Goal: Feedback & Contribution: Submit feedback/report problem

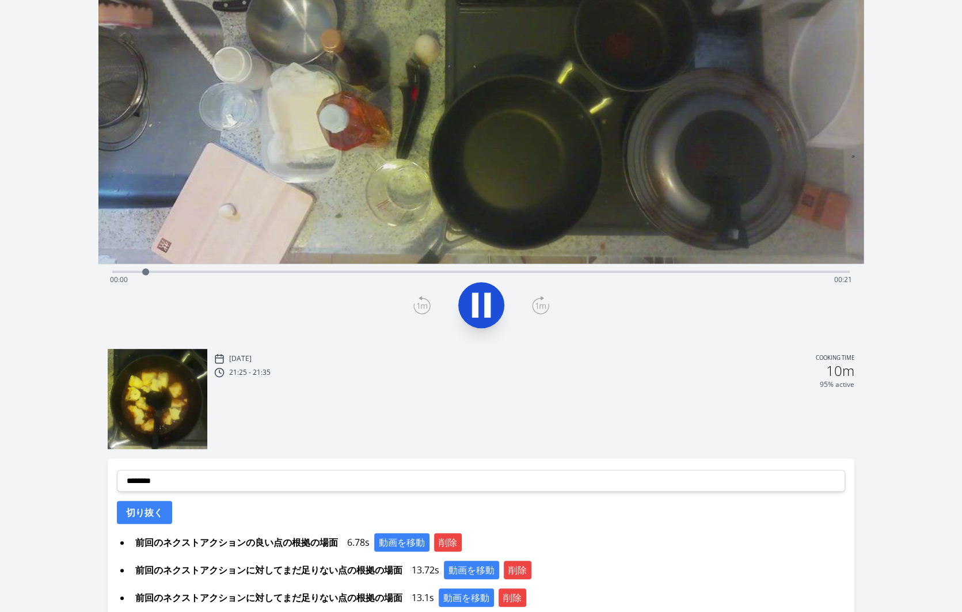
scroll to position [195, 0]
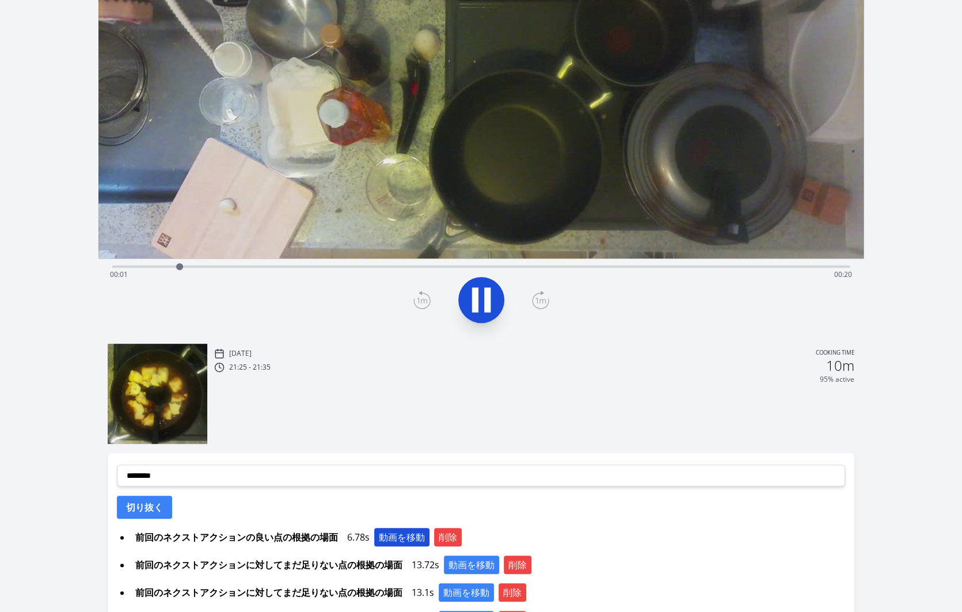
click at [399, 534] on button "動画を移動" at bounding box center [401, 537] width 55 height 18
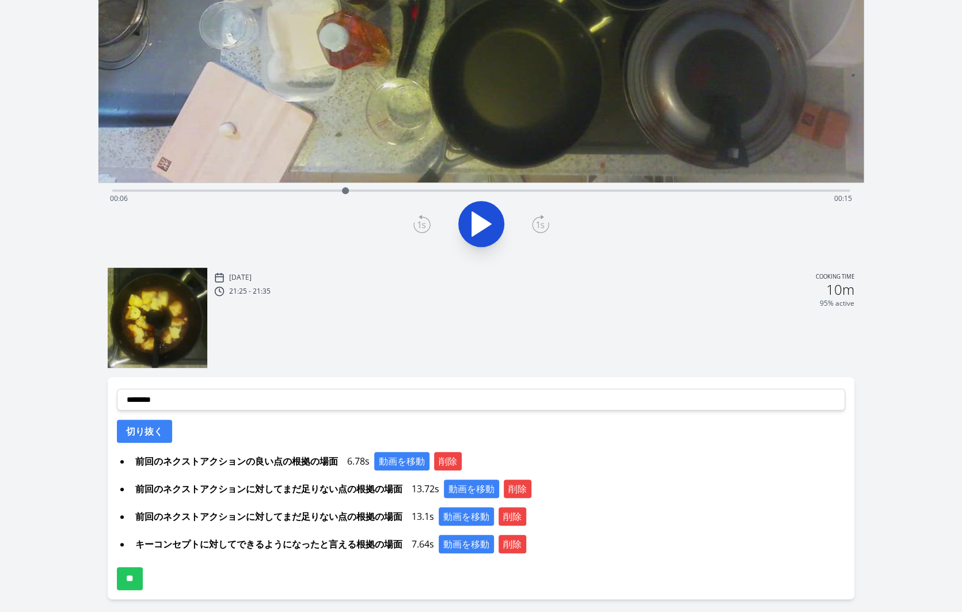
scroll to position [273, 0]
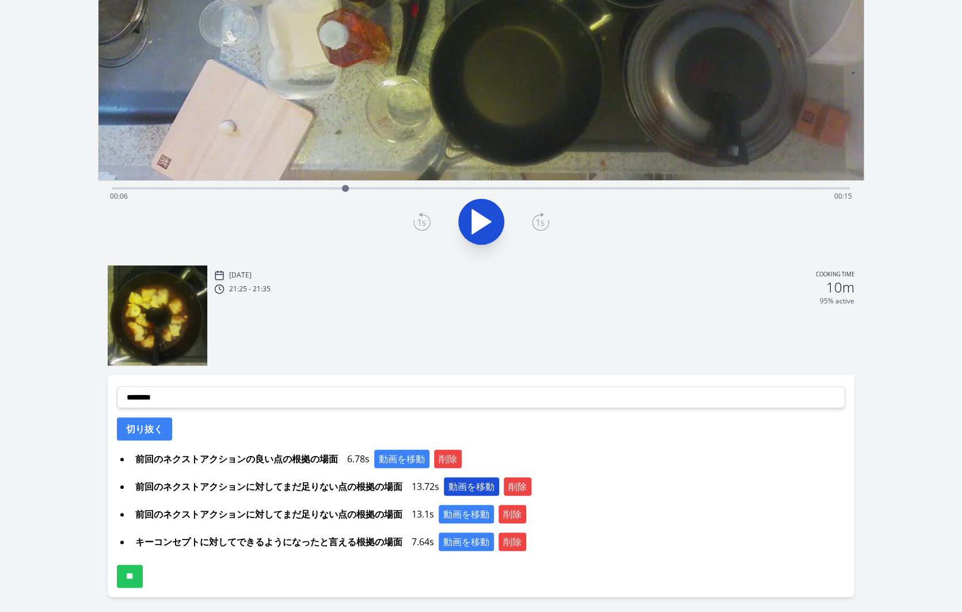
click at [460, 480] on button "動画を移動" at bounding box center [471, 486] width 55 height 18
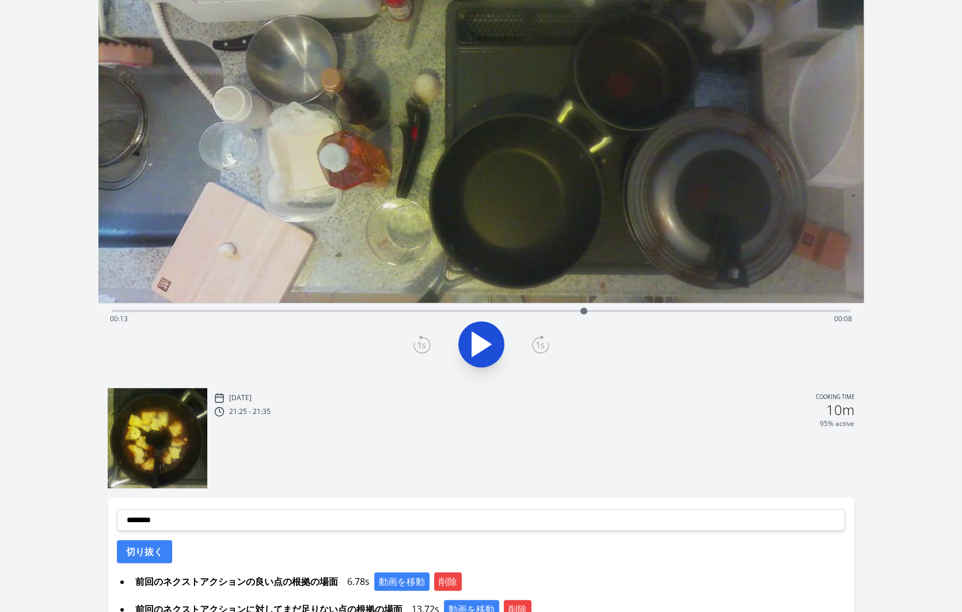
scroll to position [143, 0]
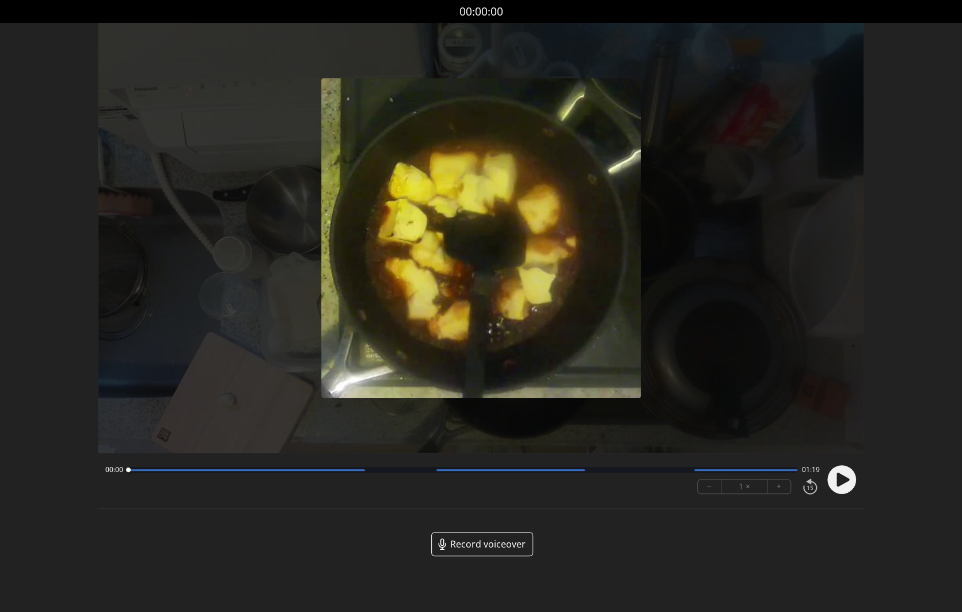
click at [487, 548] on span "Record voiceover" at bounding box center [487, 544] width 75 height 14
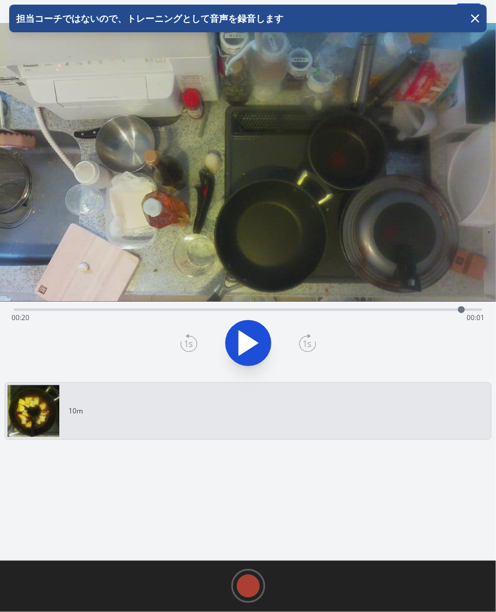
drag, startPoint x: 11, startPoint y: 312, endPoint x: 461, endPoint y: 333, distance: 450.9
click at [461, 333] on div "Time elapsed: 00:20 Time remaining: 00:01" at bounding box center [248, 340] width 496 height 76
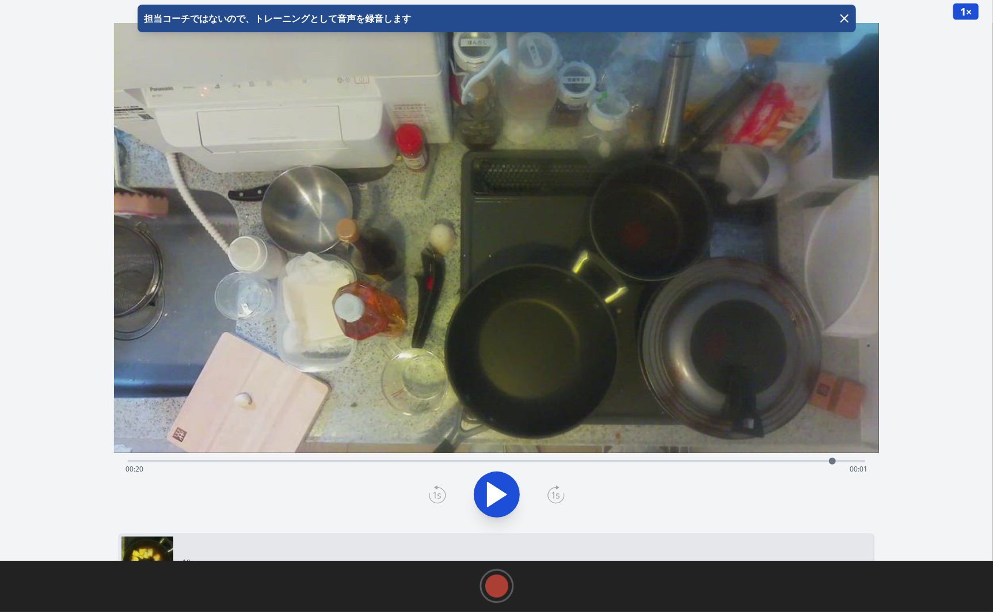
scroll to position [10, 0]
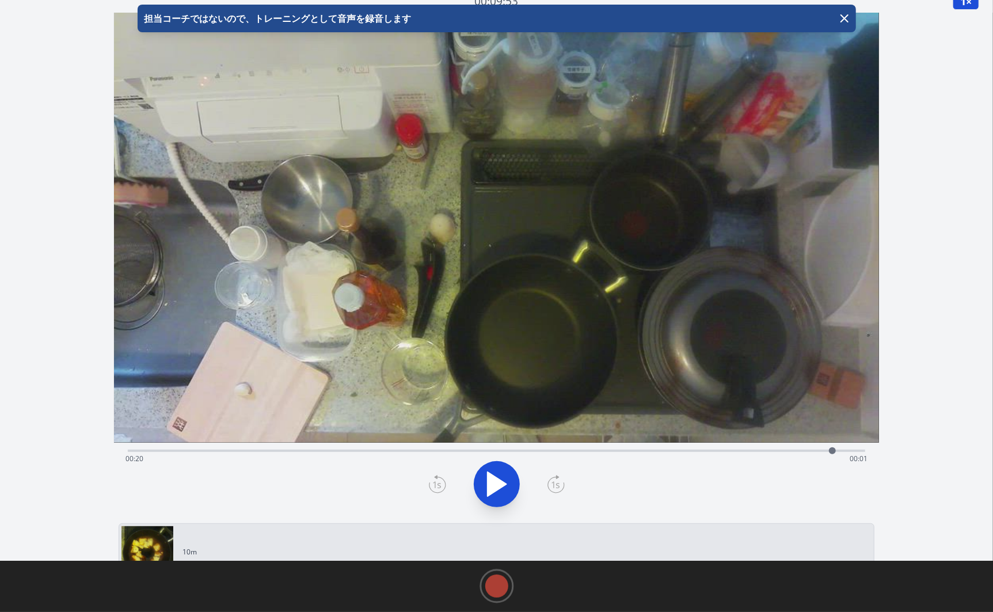
click at [291, 449] on div "Time elapsed: 00:20 Time remaining: 00:01" at bounding box center [497, 450] width 738 height 14
click at [156, 453] on div "Time elapsed: 00:04 Time remaining: 00:17" at bounding box center [497, 459] width 742 height 18
drag, startPoint x: 157, startPoint y: 453, endPoint x: 591, endPoint y: 478, distance: 435.6
click at [591, 478] on div "Time elapsed: 00:13 Time remaining: 00:08" at bounding box center [496, 481] width 765 height 76
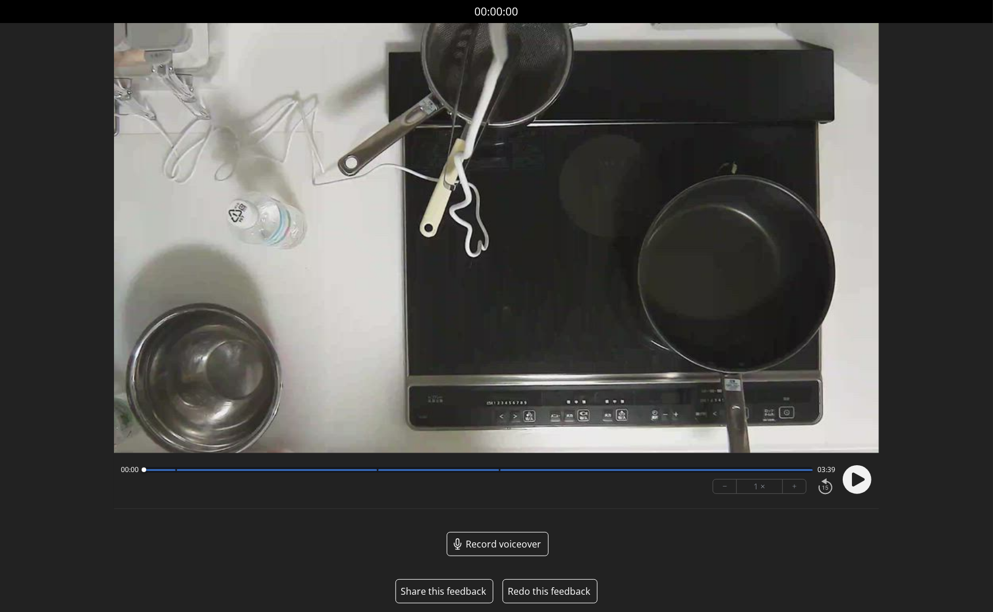
click at [443, 592] on button "Share this feedback" at bounding box center [443, 592] width 85 height 14
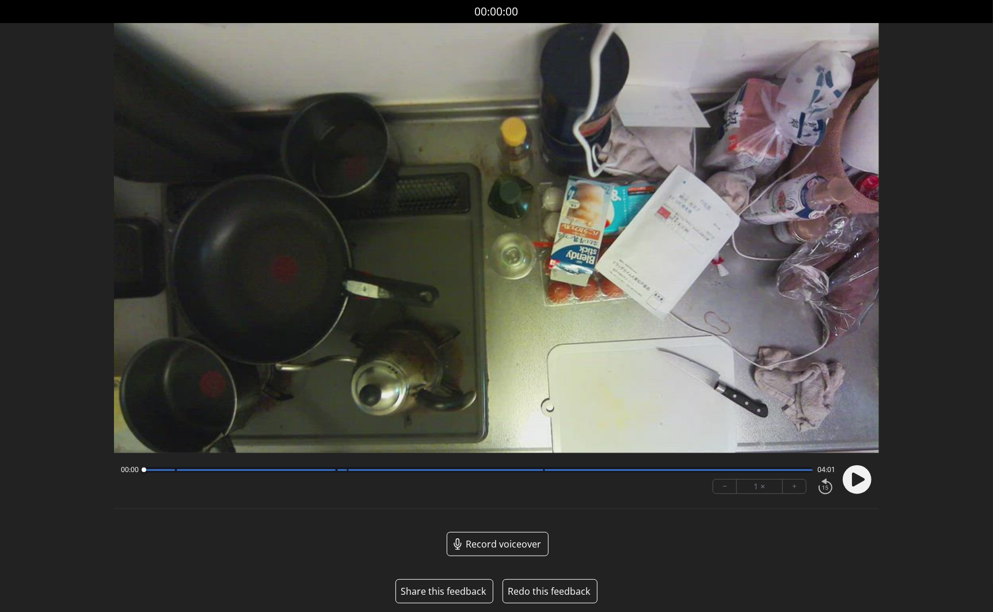
click at [447, 594] on button "Share this feedback" at bounding box center [443, 592] width 85 height 14
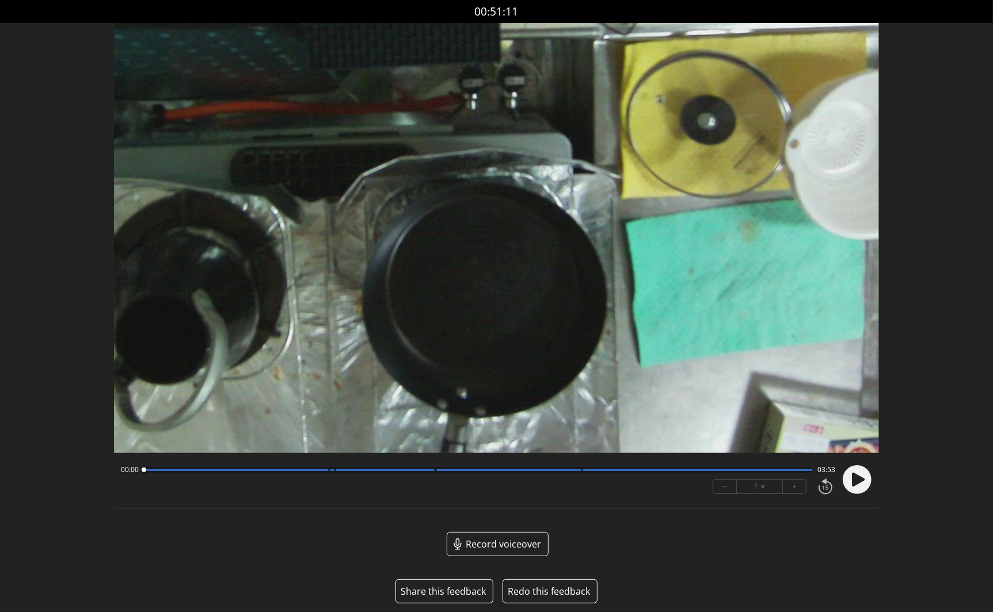
click at [450, 590] on button "Share this feedback" at bounding box center [443, 592] width 85 height 14
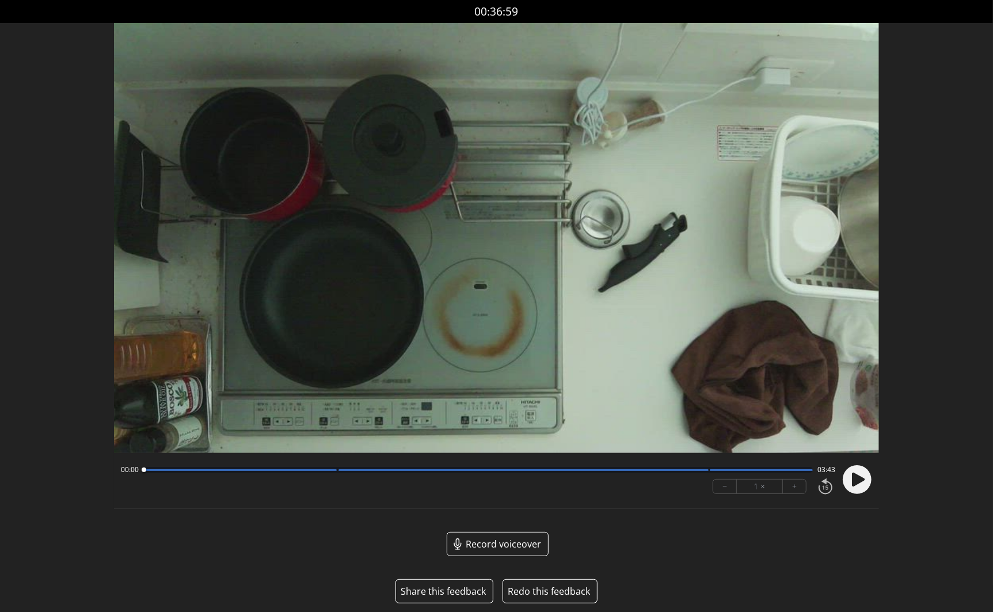
click at [456, 593] on button "Share this feedback" at bounding box center [443, 592] width 85 height 14
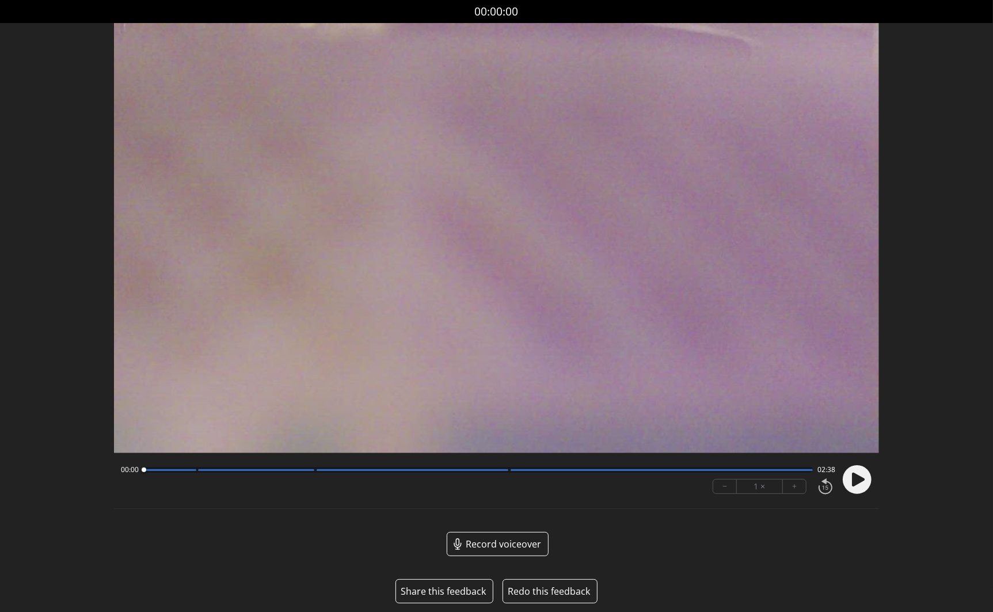
click at [449, 590] on button "Share this feedback" at bounding box center [443, 592] width 85 height 14
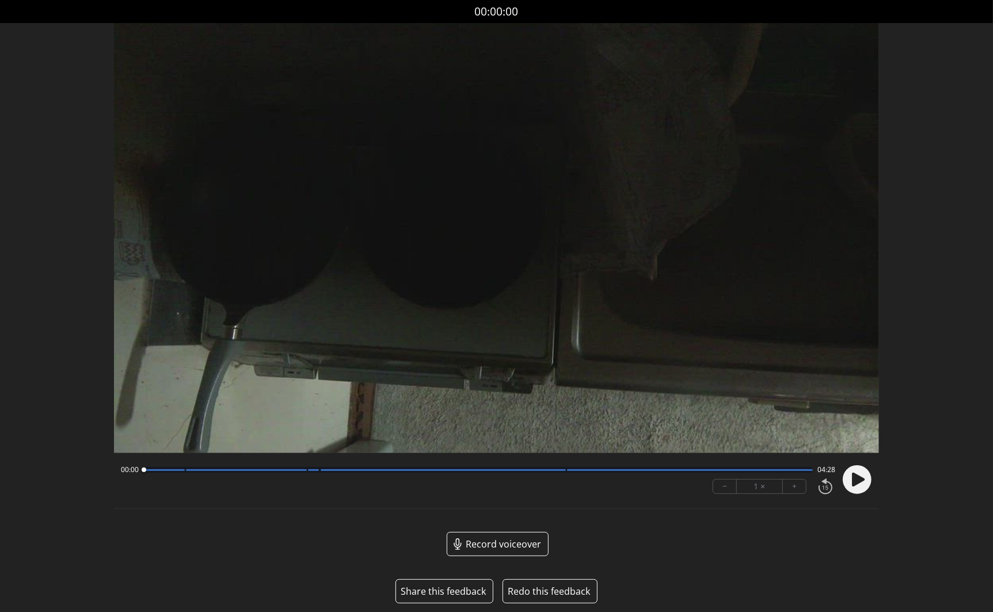
click at [452, 591] on button "Share this feedback" at bounding box center [443, 592] width 85 height 14
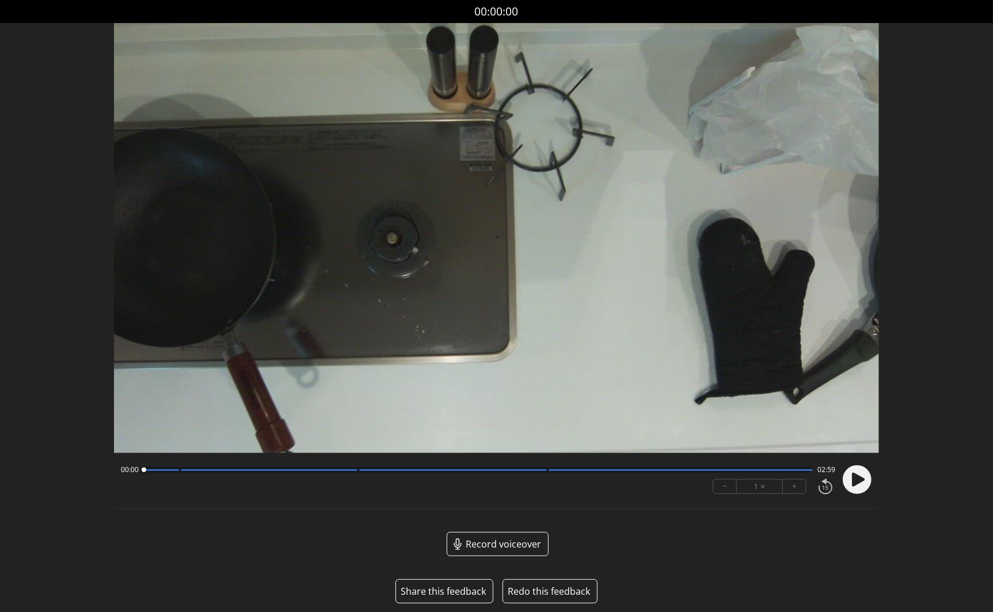
click at [451, 590] on button "Share this feedback" at bounding box center [443, 592] width 85 height 14
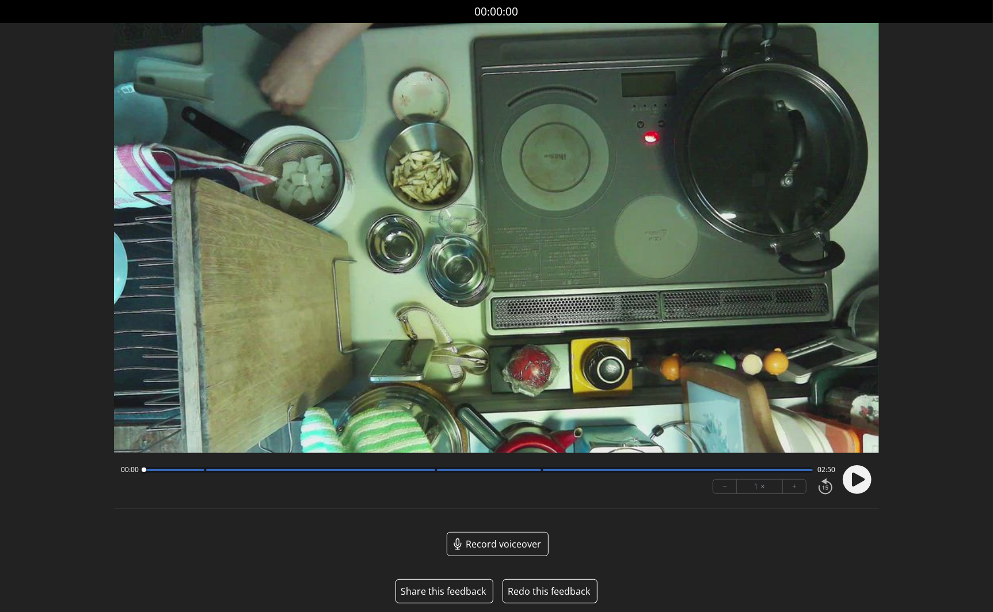
click at [447, 594] on button "Share this feedback" at bounding box center [443, 592] width 85 height 14
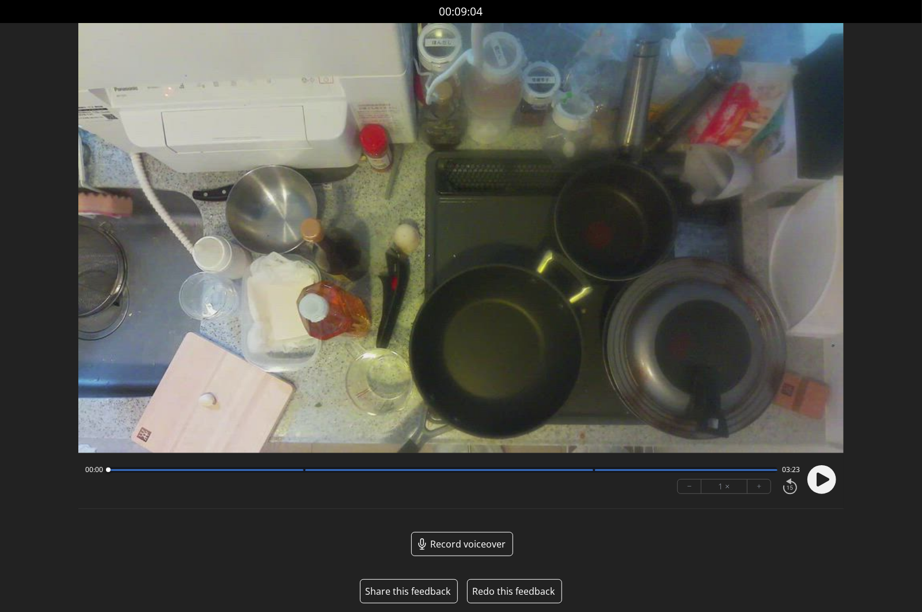
click at [394, 590] on button "Share this feedback" at bounding box center [407, 592] width 85 height 14
